Goal: Task Accomplishment & Management: Manage account settings

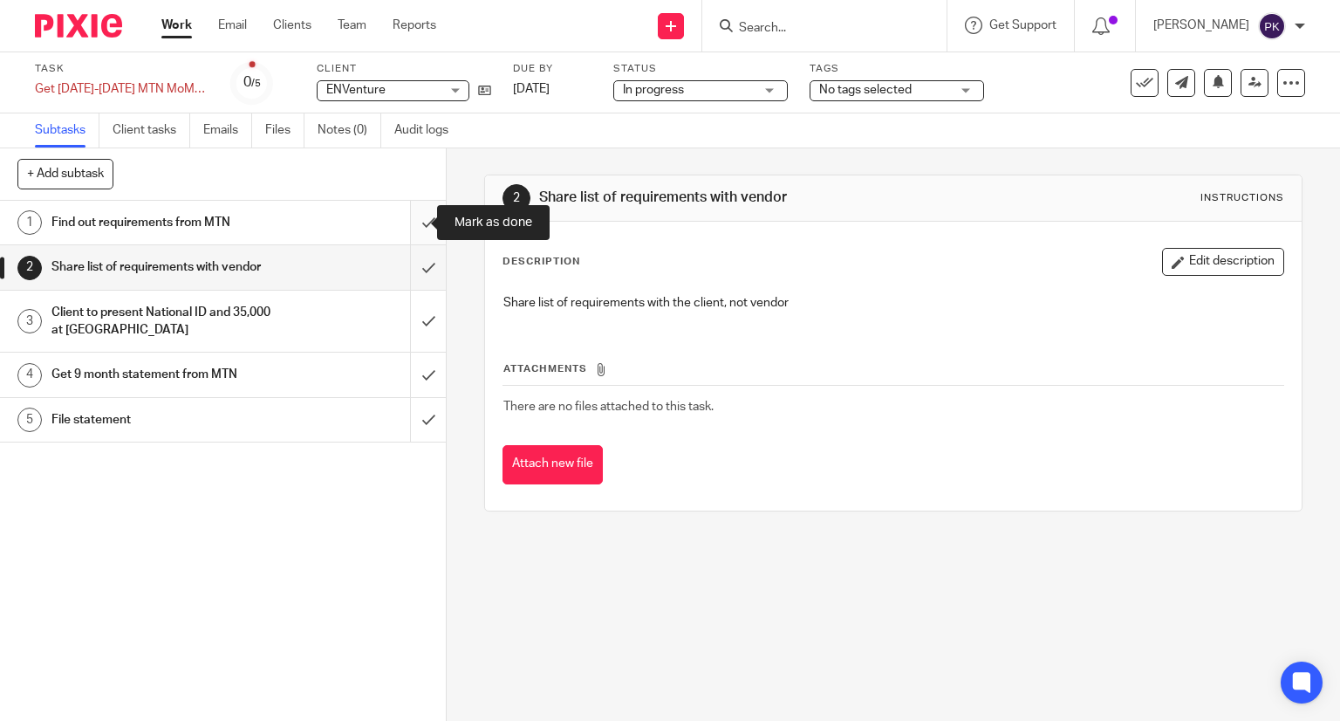
click at [421, 227] on input "submit" at bounding box center [223, 223] width 446 height 44
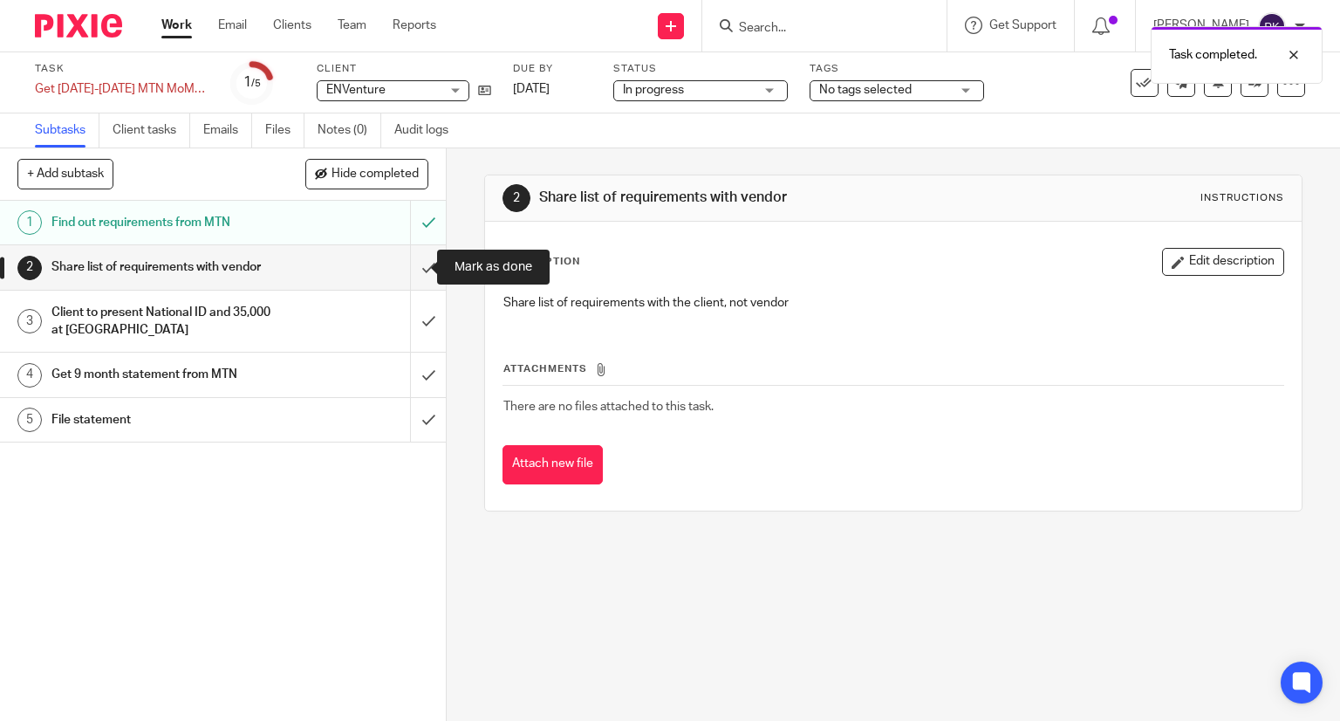
click at [412, 267] on input "submit" at bounding box center [223, 267] width 446 height 44
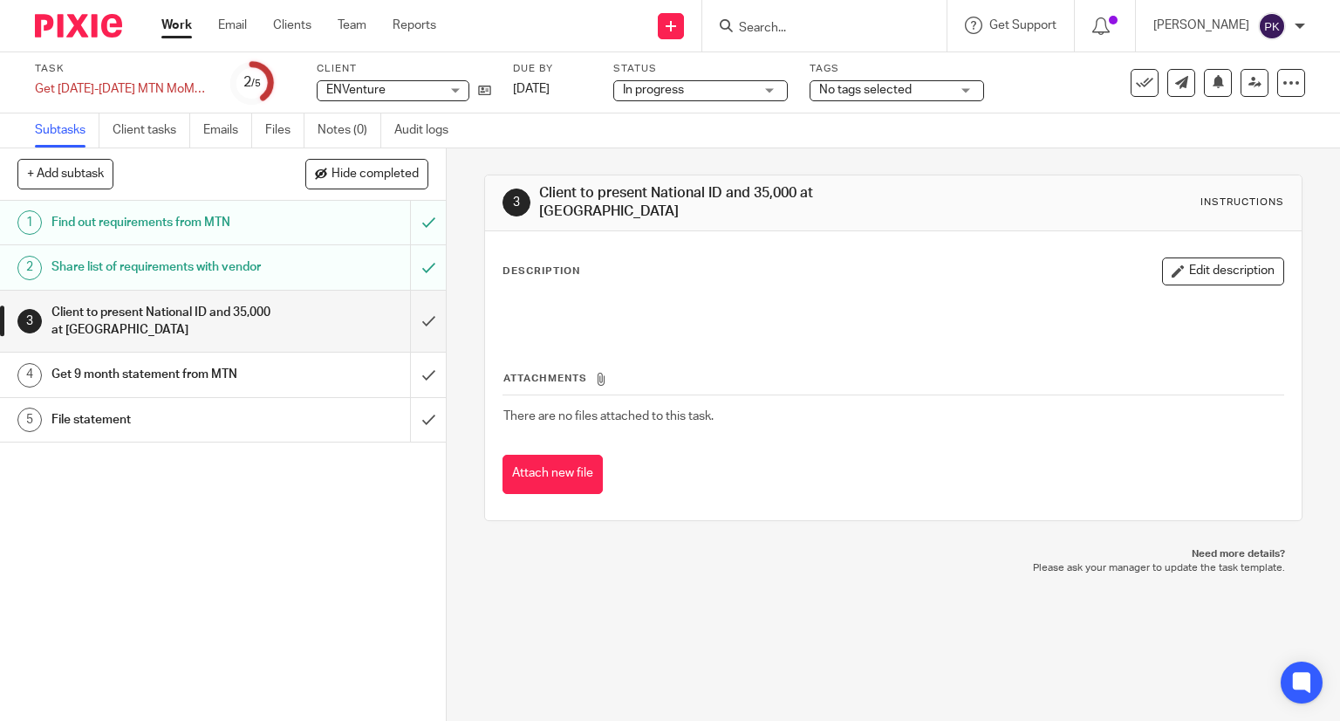
click at [177, 29] on link "Work" at bounding box center [176, 25] width 31 height 17
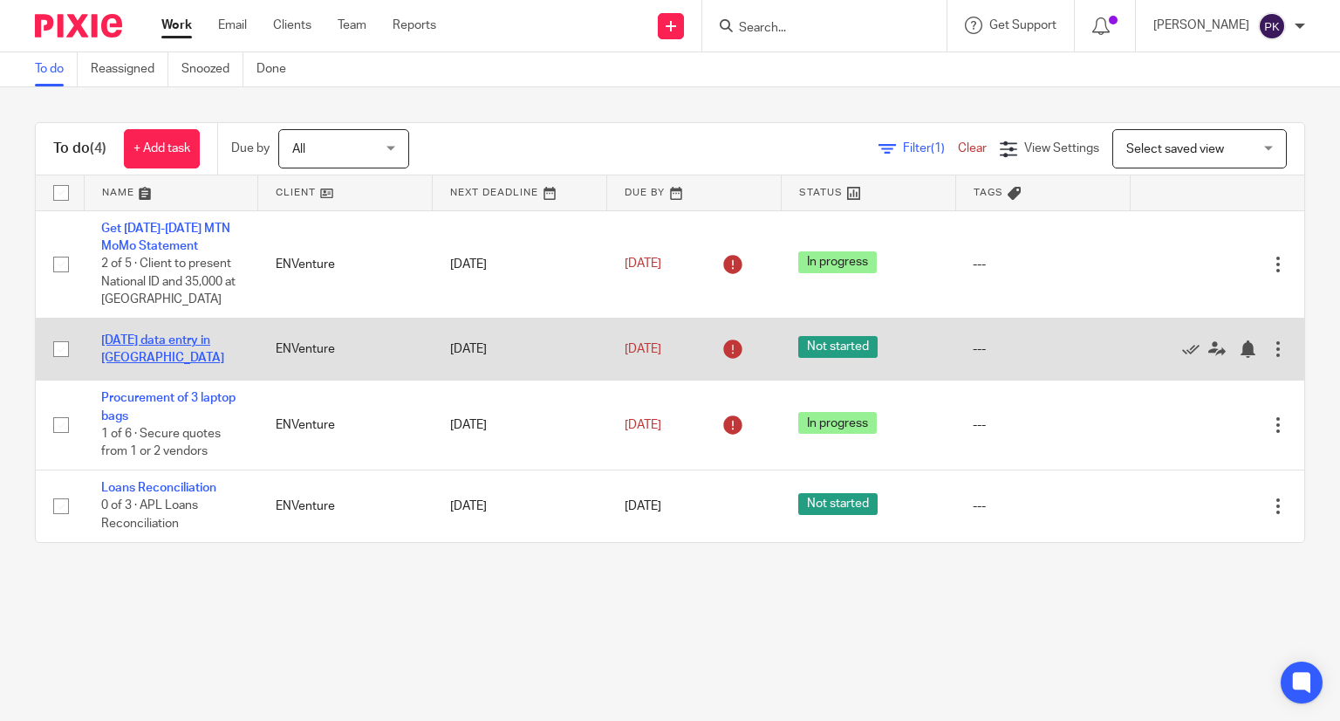
click at [193, 343] on link "[DATE] data entry in [GEOGRAPHIC_DATA]" at bounding box center [162, 349] width 123 height 30
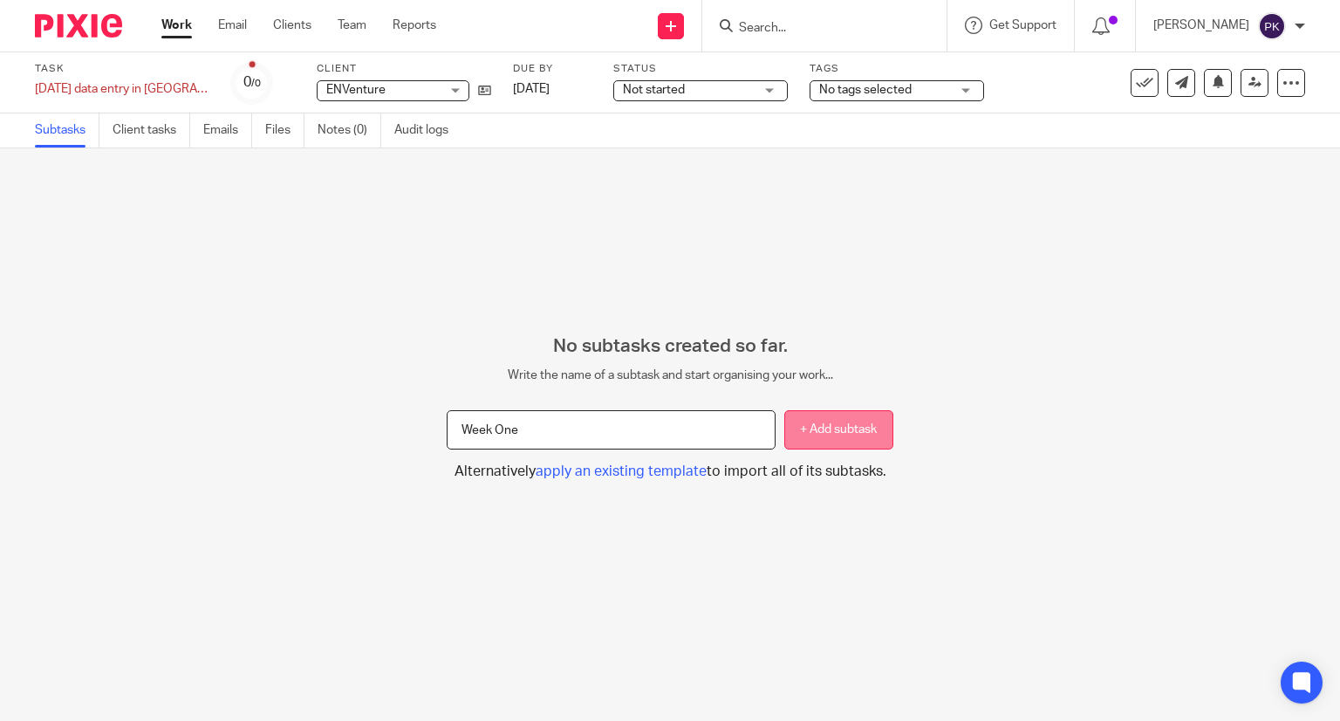
type input "Week One"
click at [797, 434] on button "+ Add subtask" at bounding box center [838, 429] width 109 height 39
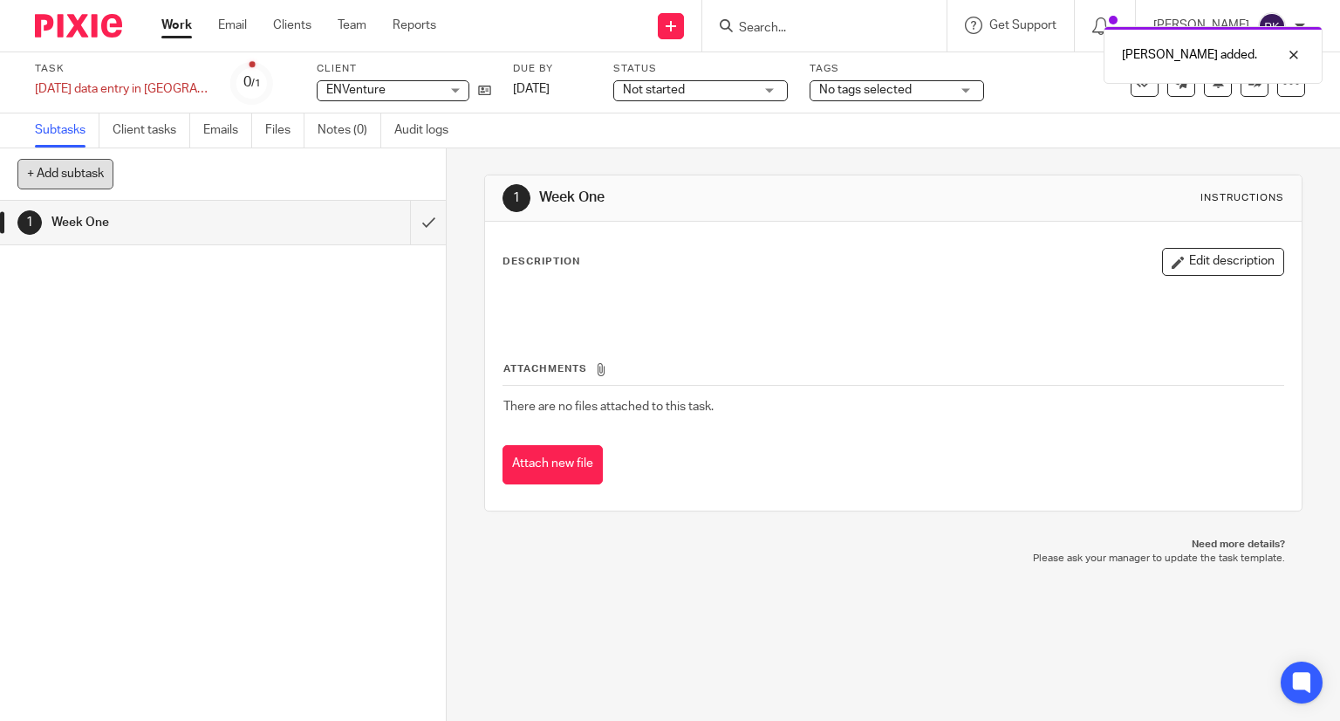
click at [44, 180] on button "+ Add subtask" at bounding box center [65, 174] width 96 height 30
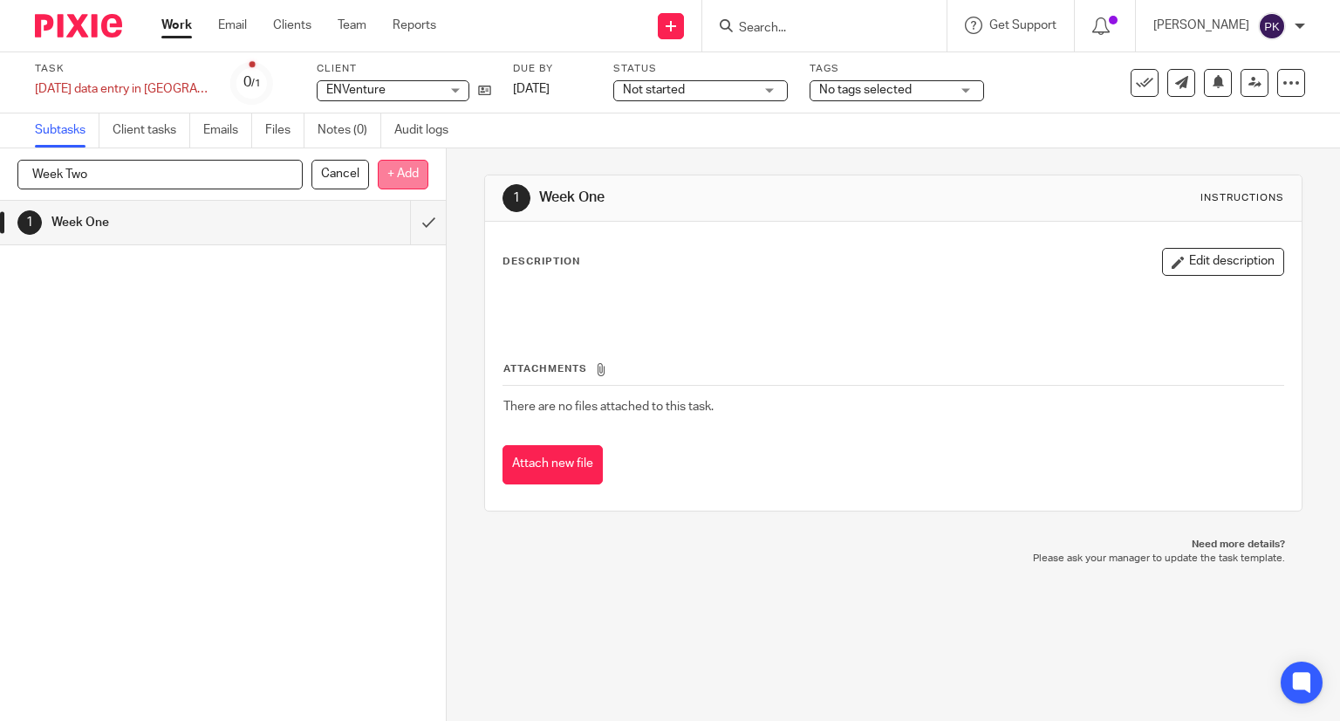
type input "Week Two"
click at [390, 173] on p "+ Add" at bounding box center [403, 175] width 51 height 30
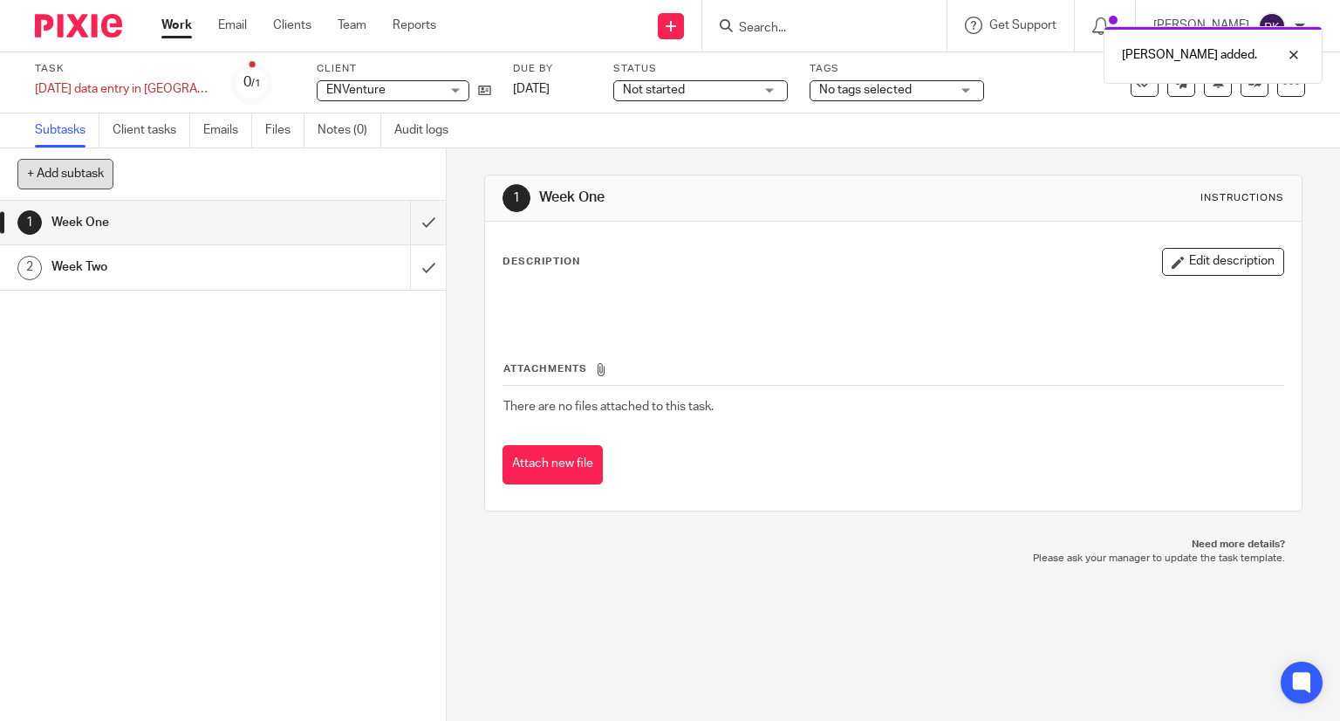
click at [67, 168] on button "+ Add subtask" at bounding box center [65, 174] width 96 height 30
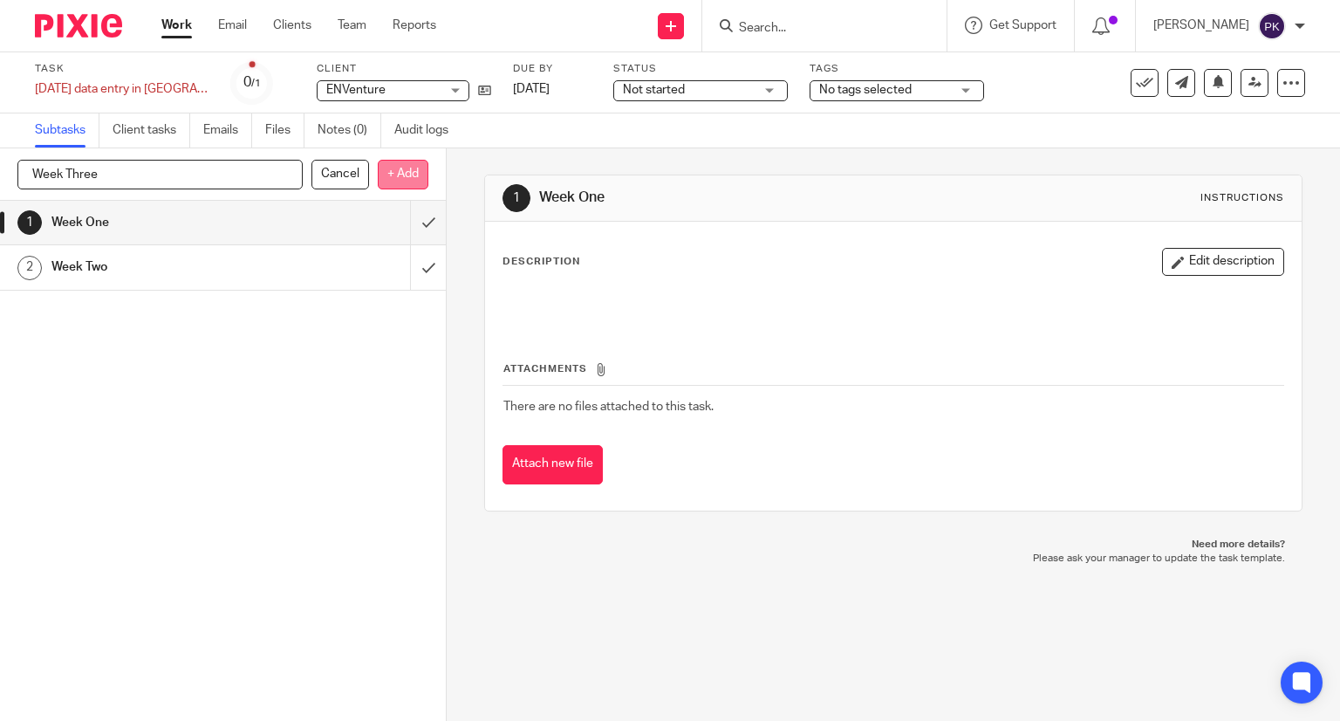
click at [382, 175] on p "+ Add" at bounding box center [403, 175] width 51 height 30
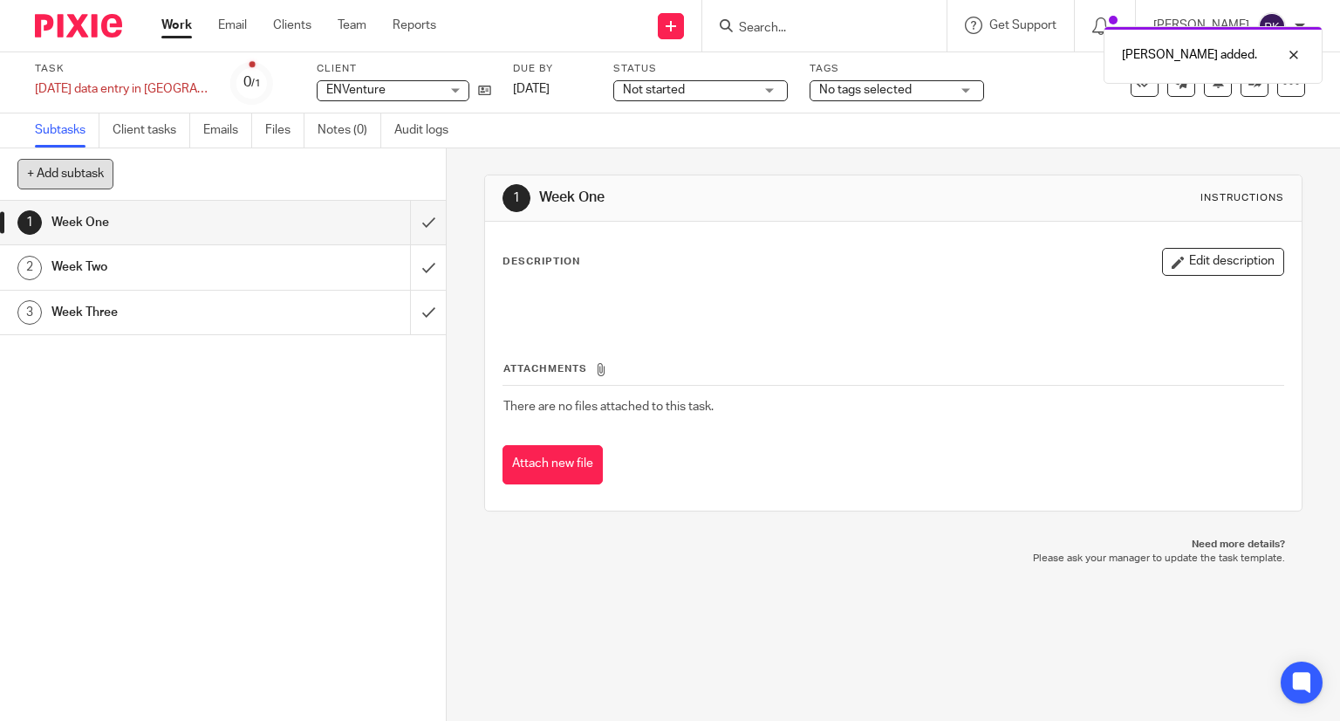
click at [82, 172] on button "+ Add subtask" at bounding box center [65, 174] width 96 height 30
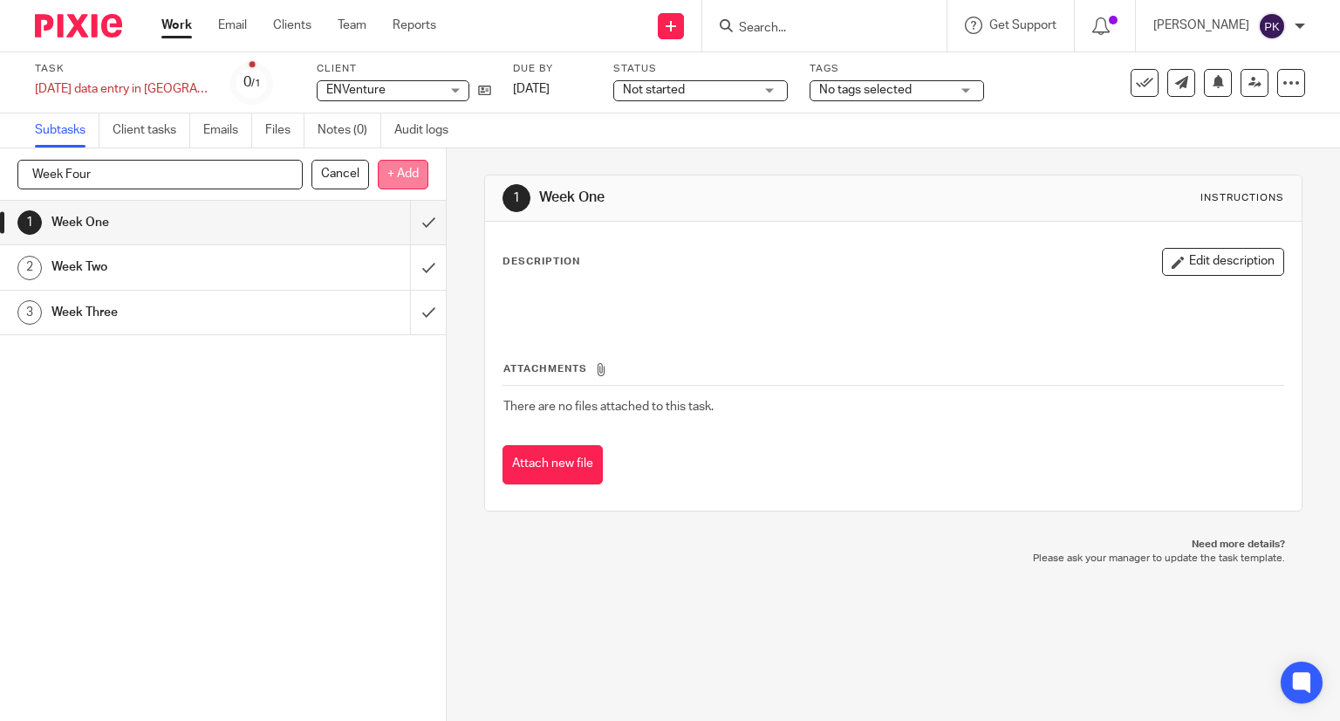
type input "Week Four"
click at [387, 184] on p "+ Add" at bounding box center [403, 175] width 51 height 30
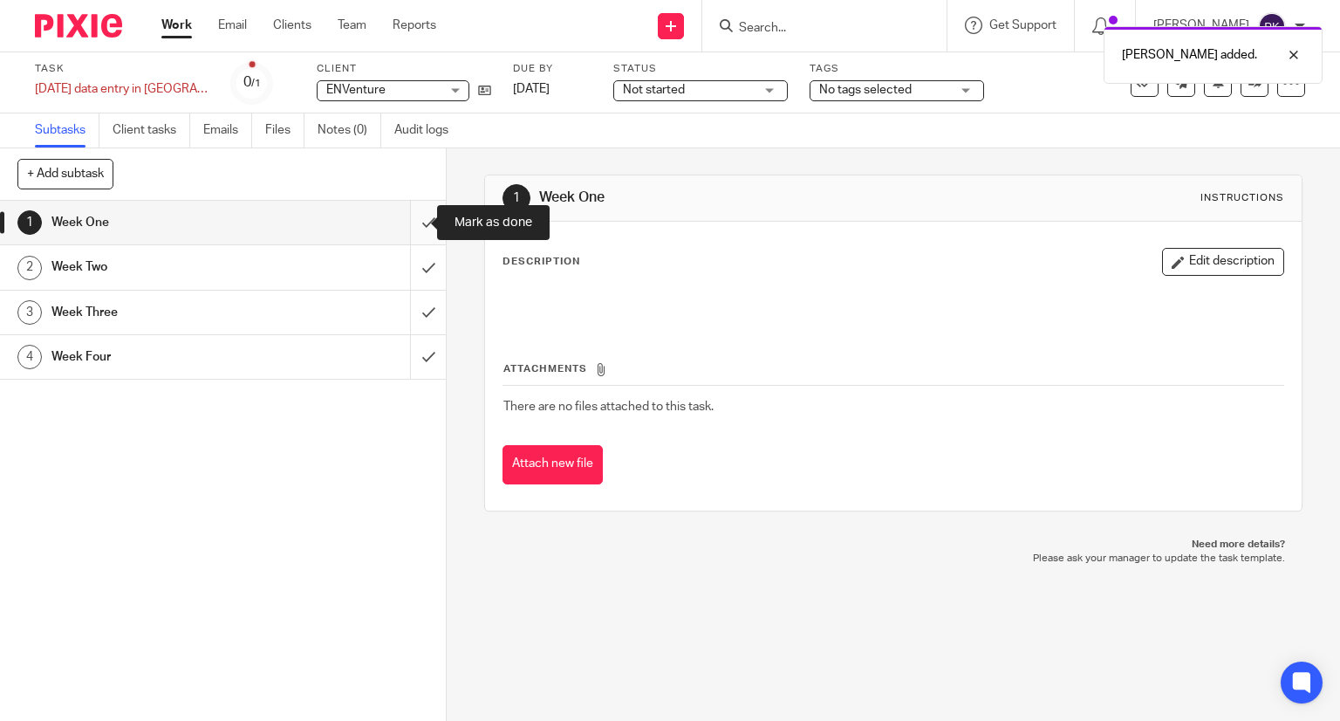
click at [412, 231] on input "submit" at bounding box center [223, 223] width 446 height 44
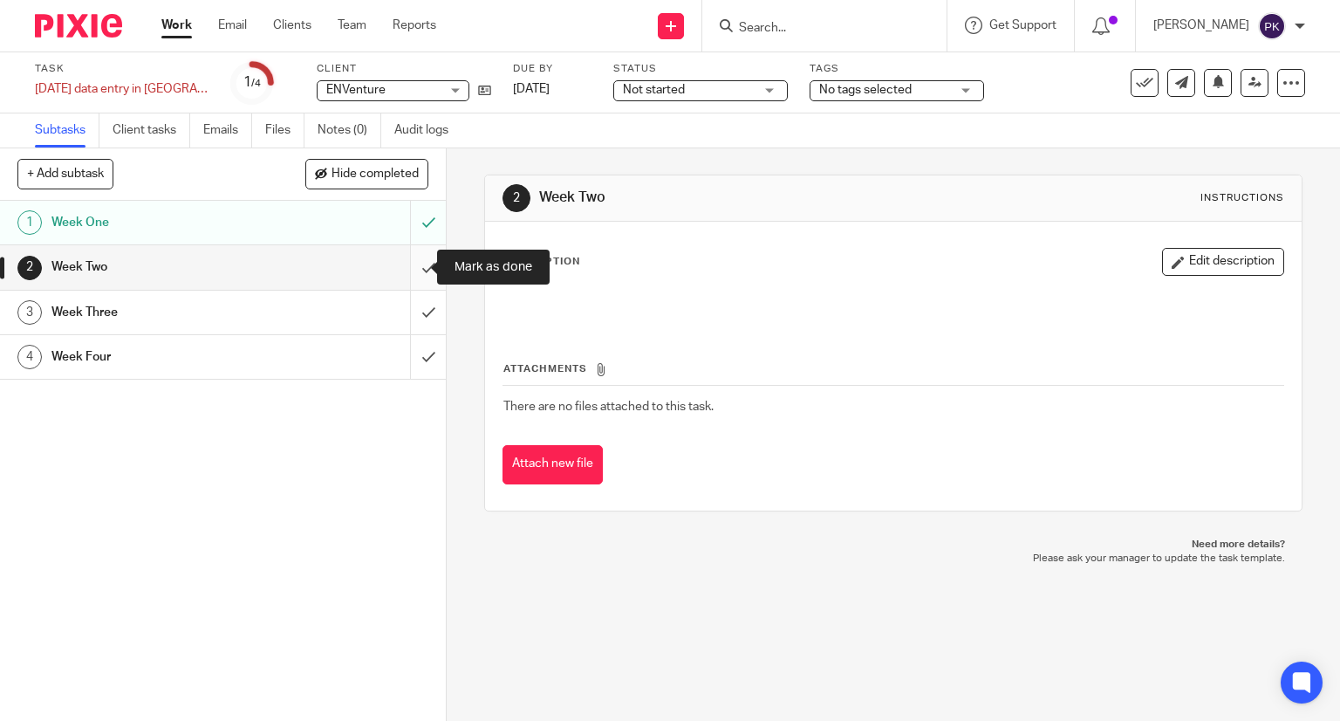
click at [409, 269] on input "submit" at bounding box center [223, 267] width 446 height 44
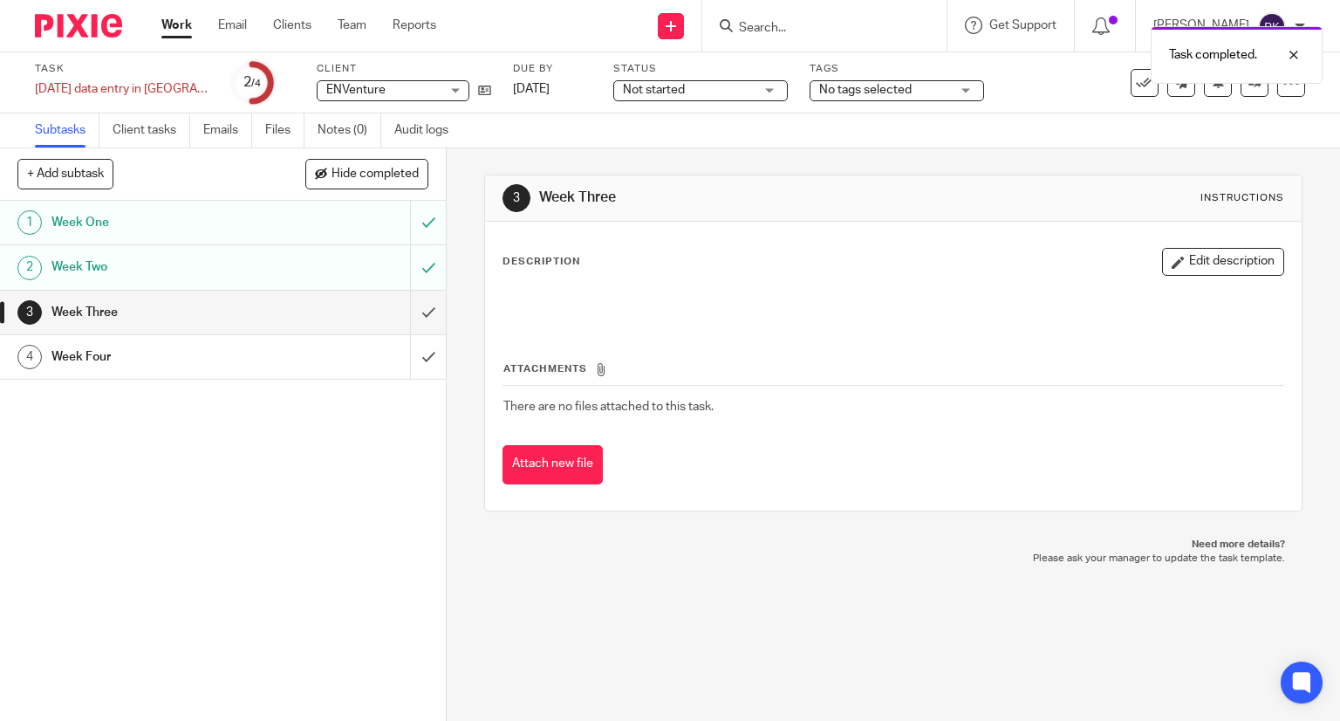
click at [181, 30] on link "Work" at bounding box center [176, 25] width 31 height 17
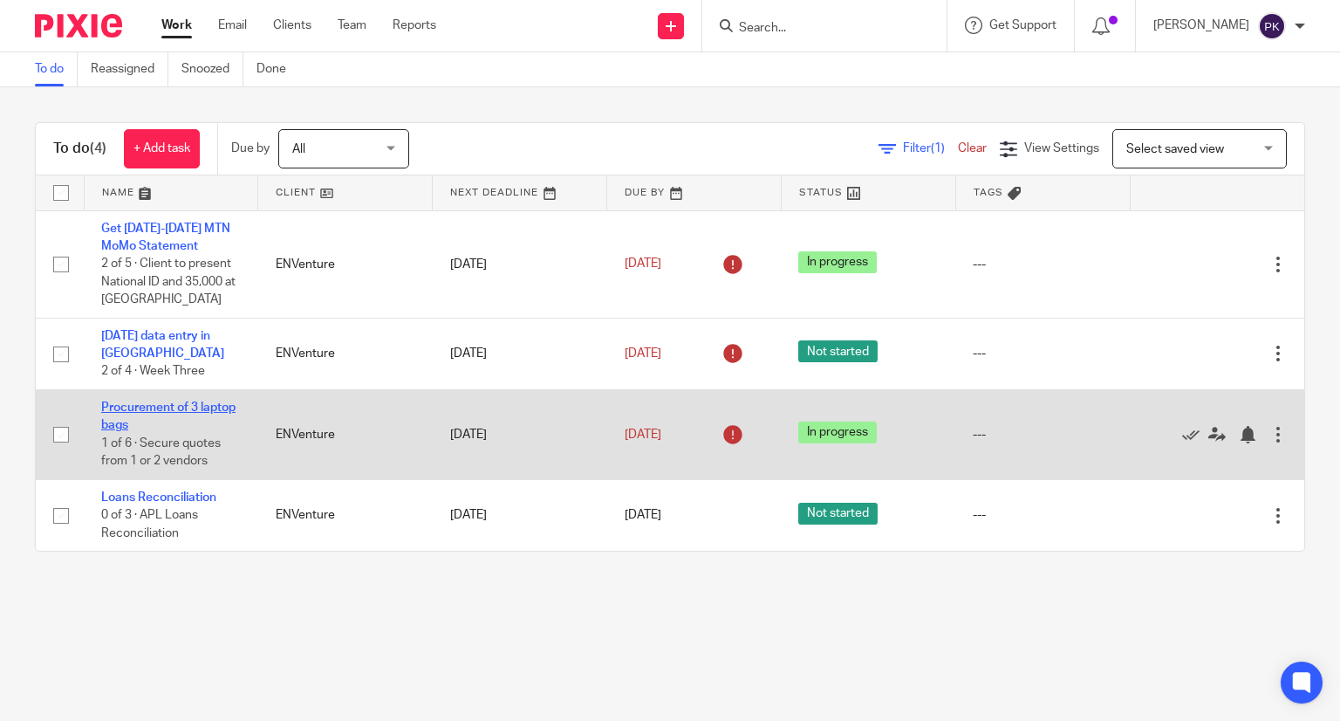
click at [147, 410] on link "Procurement of 3 laptop bags" at bounding box center [168, 416] width 134 height 30
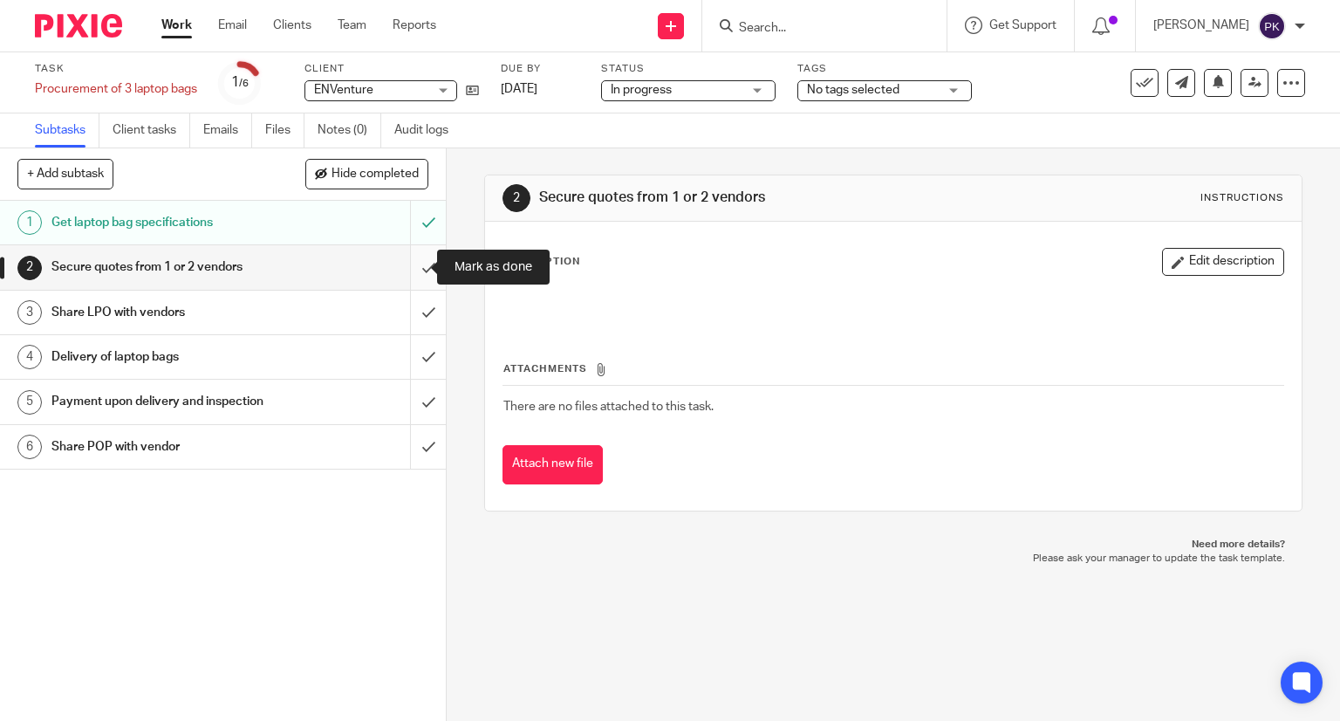
click at [411, 269] on input "submit" at bounding box center [223, 267] width 446 height 44
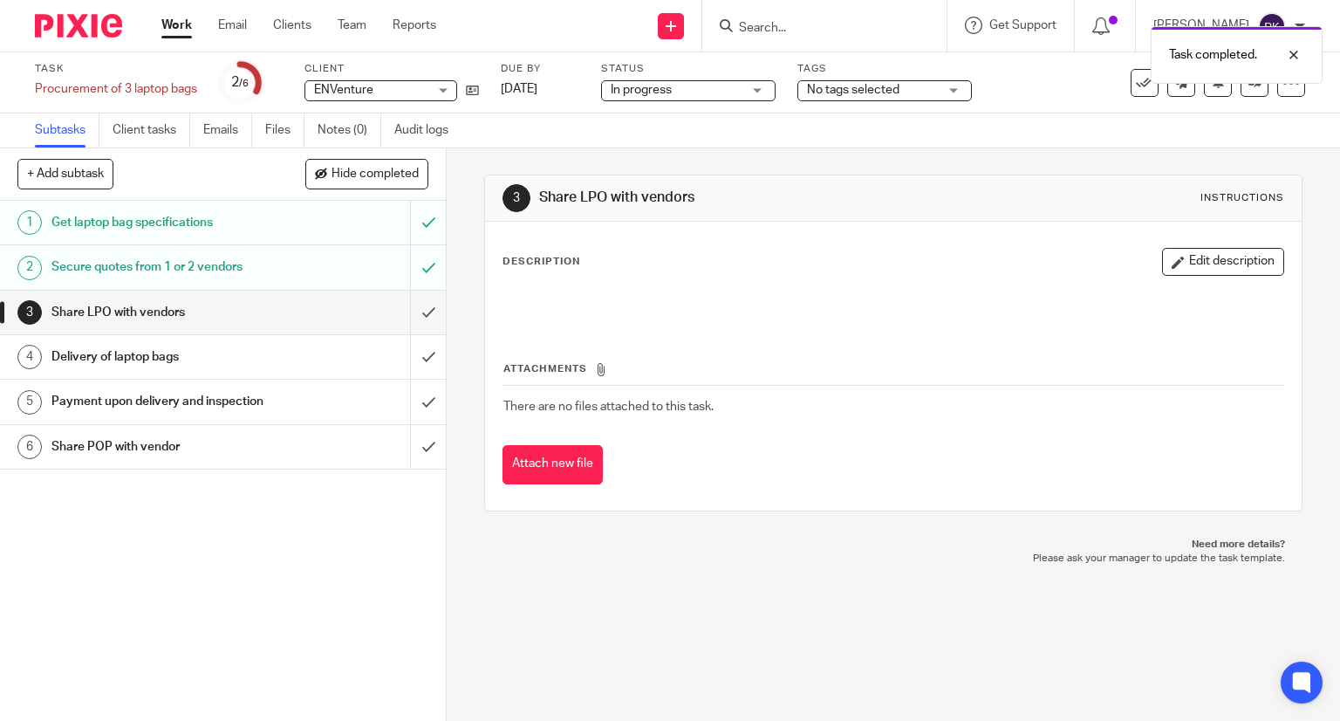
click at [230, 79] on circle at bounding box center [239, 83] width 37 height 37
click at [170, 41] on div "Work Email Clients Team Reports Work Email Clients Team Reports Settings" at bounding box center [303, 25] width 318 height 51
click at [178, 22] on link "Work" at bounding box center [176, 25] width 31 height 17
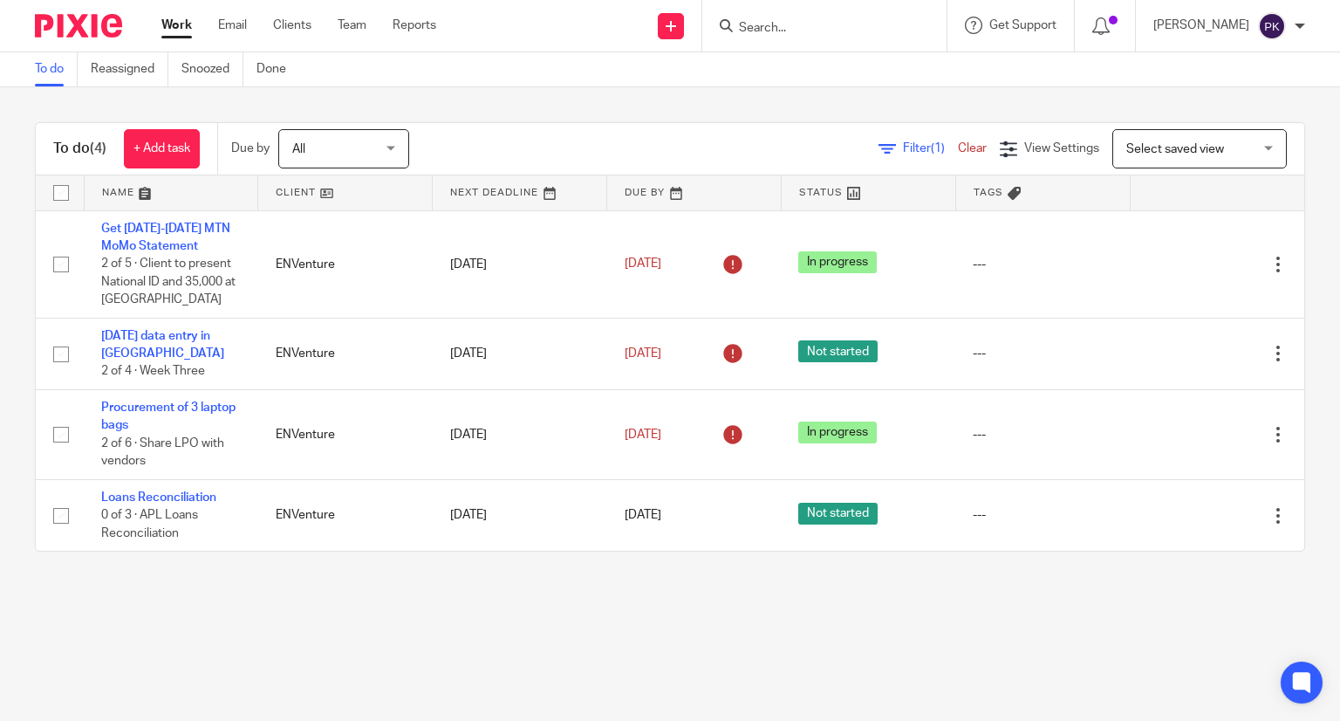
click at [824, 23] on input "Search" at bounding box center [815, 29] width 157 height 16
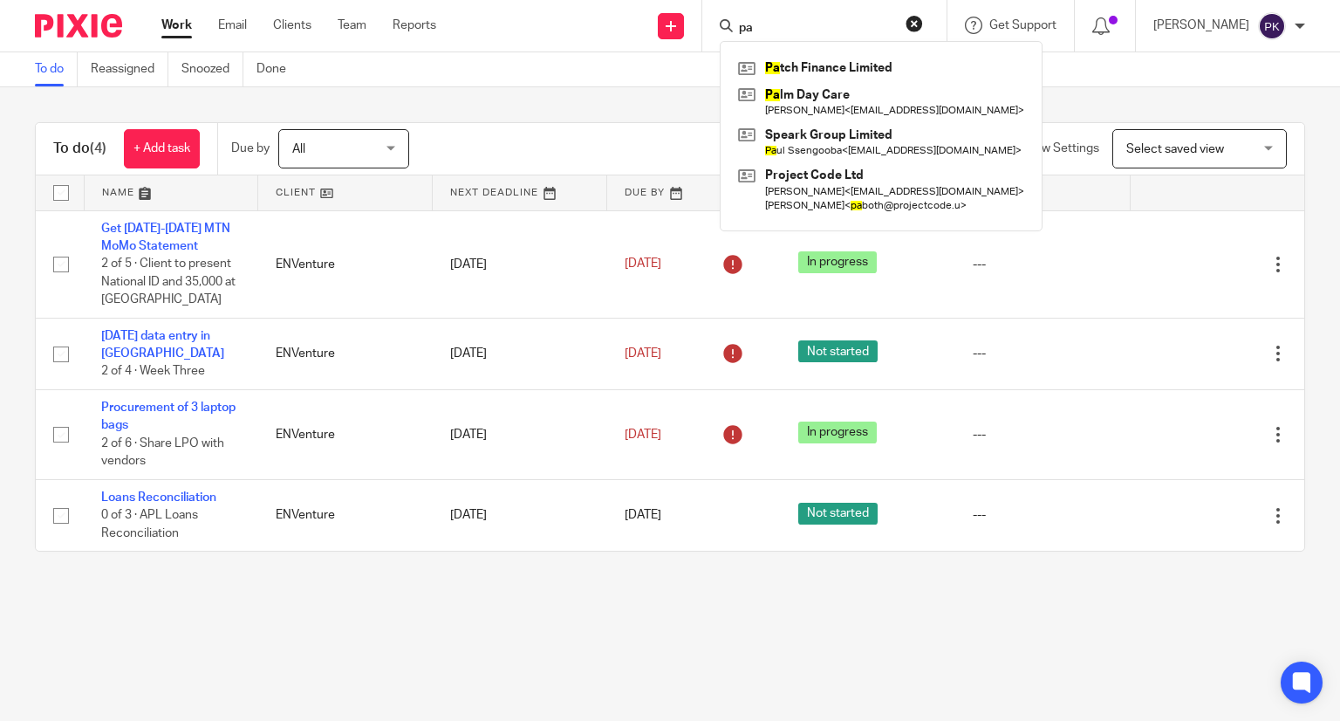
type input "p"
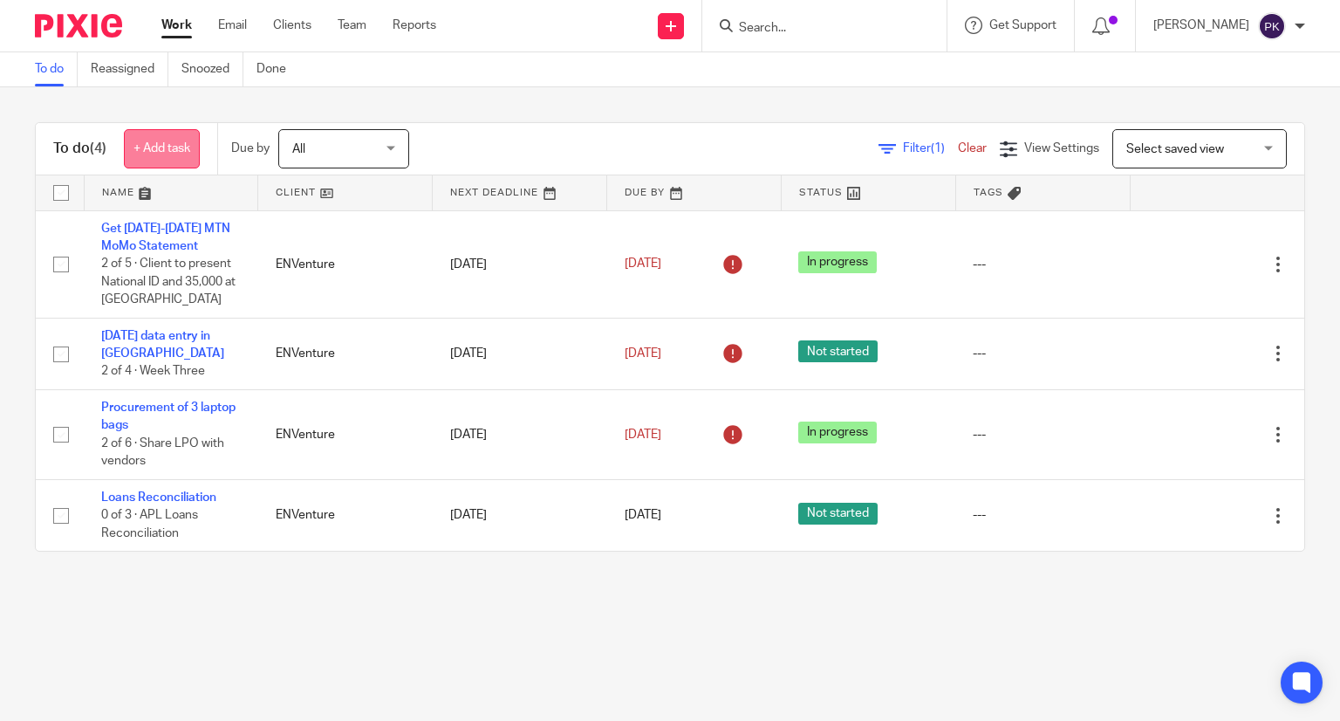
click at [130, 158] on link "+ Add task" at bounding box center [162, 148] width 76 height 39
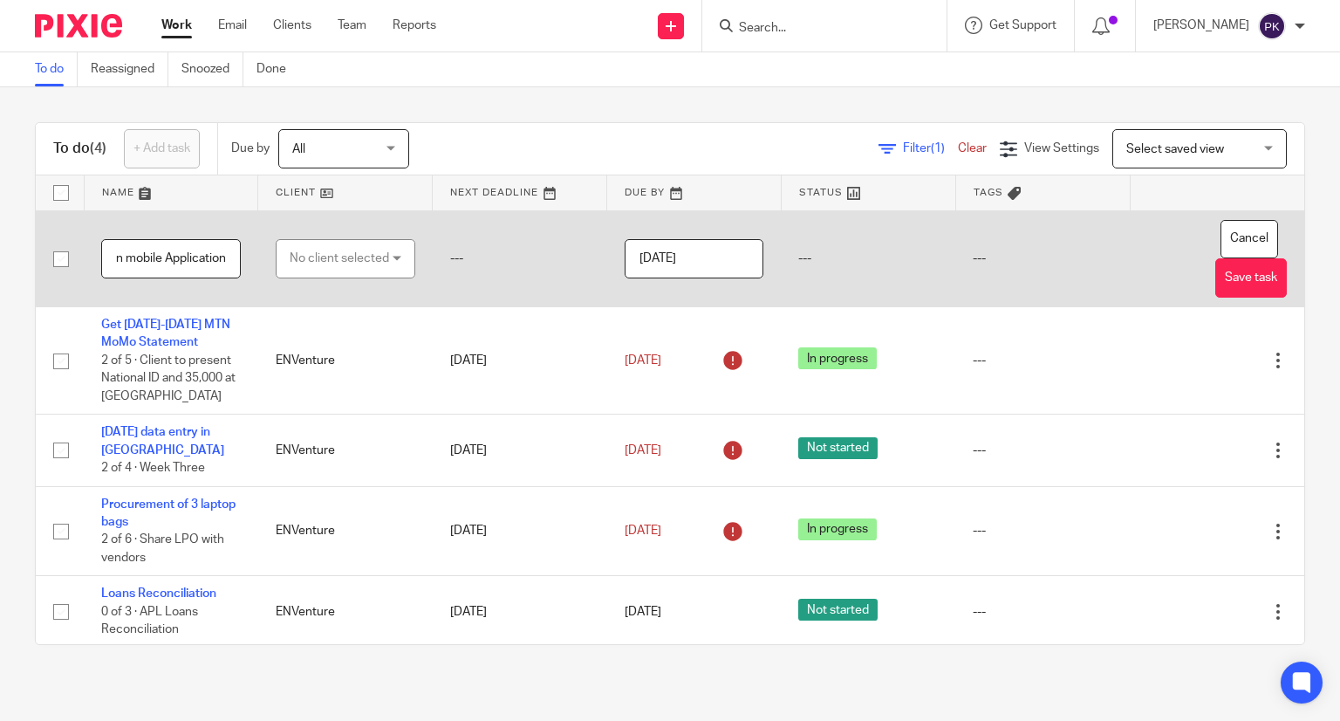
scroll to position [0, 138]
click at [169, 262] on input "Set Up PayWay Profile on mobile Application" at bounding box center [171, 258] width 140 height 39
type input "Set Up PayWay Profile on mobile application"
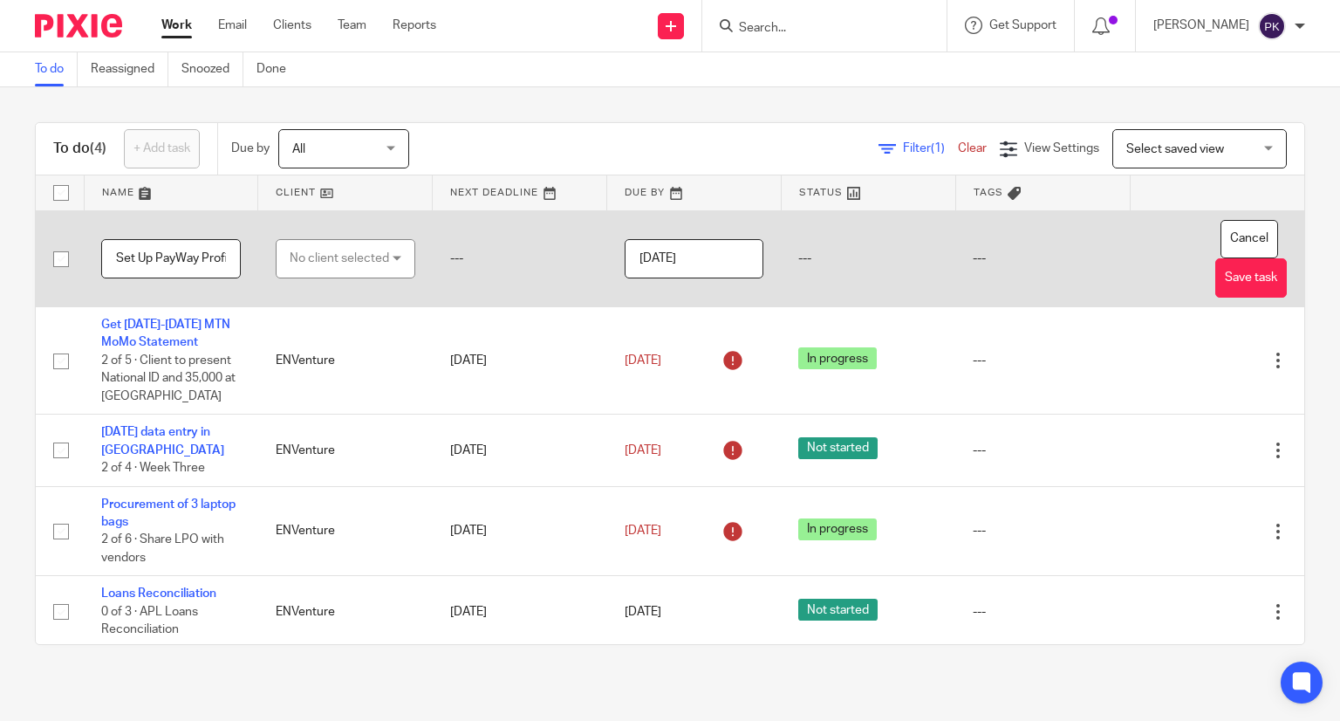
click at [310, 260] on div "No client selected" at bounding box center [339, 258] width 99 height 37
type input "env"
click at [342, 348] on li "ENVenture" at bounding box center [336, 346] width 132 height 36
click at [1215, 277] on button "Save task" at bounding box center [1251, 277] width 72 height 39
